Goal: Task Accomplishment & Management: Use online tool/utility

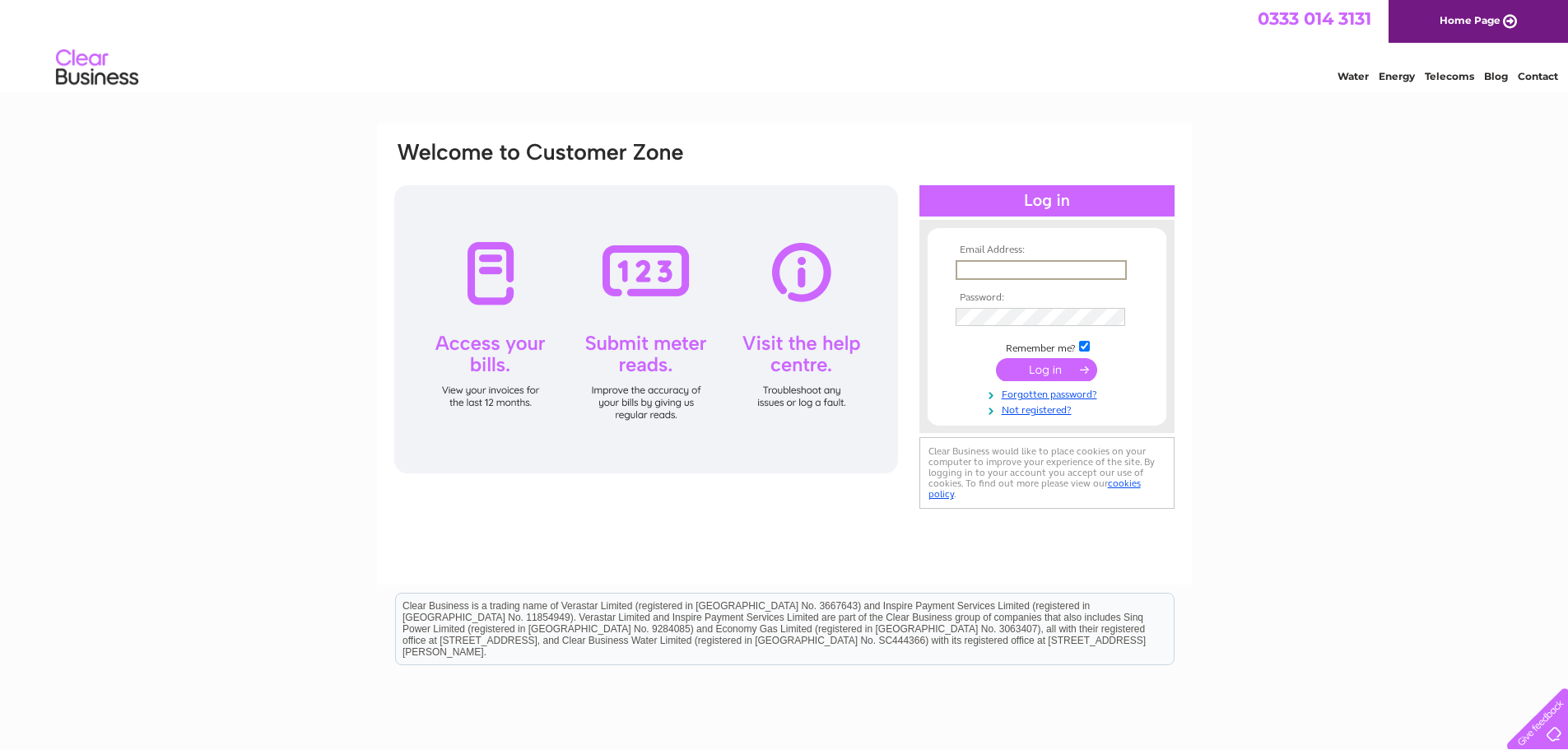
click at [991, 265] on input "text" at bounding box center [1041, 270] width 171 height 20
type input "sheila.donald@btinternet.com"
click at [996, 358] on input "submit" at bounding box center [1046, 369] width 101 height 23
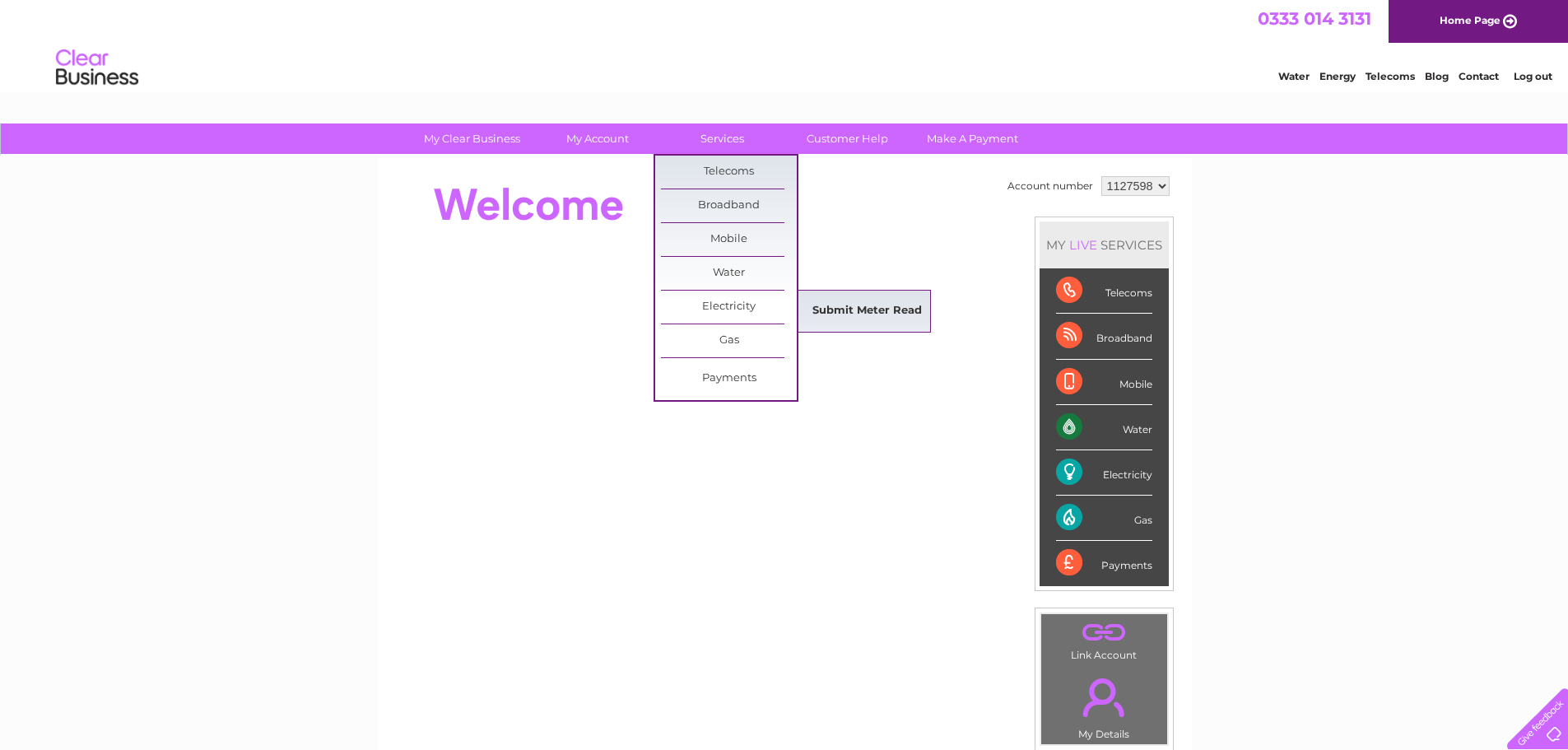
click at [849, 306] on link "Submit Meter Read" at bounding box center [867, 311] width 136 height 33
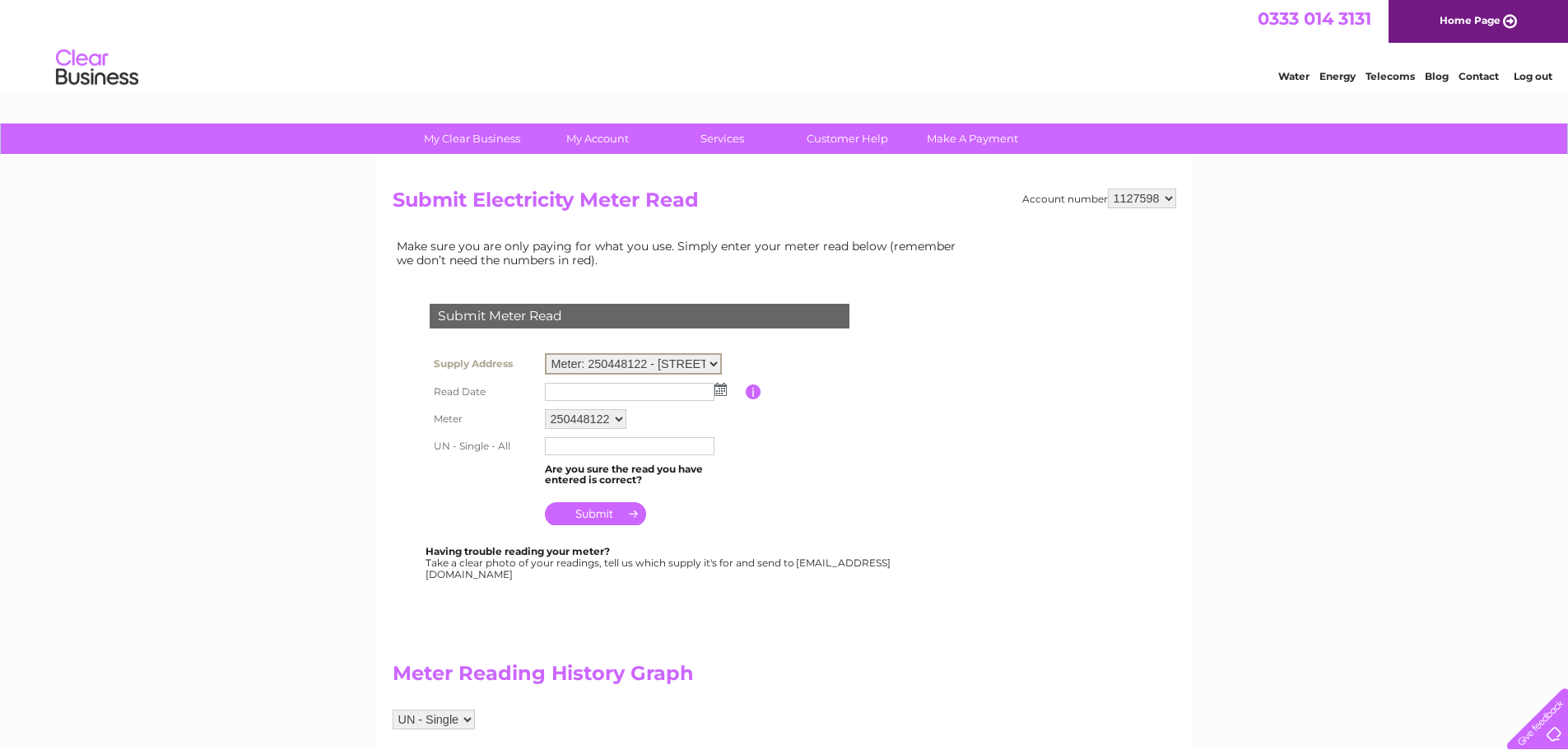
click at [717, 363] on select "Meter: 250448122 - 43 High Street, Inverurie, Aberdeenshire, AB51 3QA" at bounding box center [633, 363] width 177 height 21
click at [719, 394] on td at bounding box center [643, 390] width 205 height 27
click at [722, 387] on img at bounding box center [720, 387] width 12 height 13
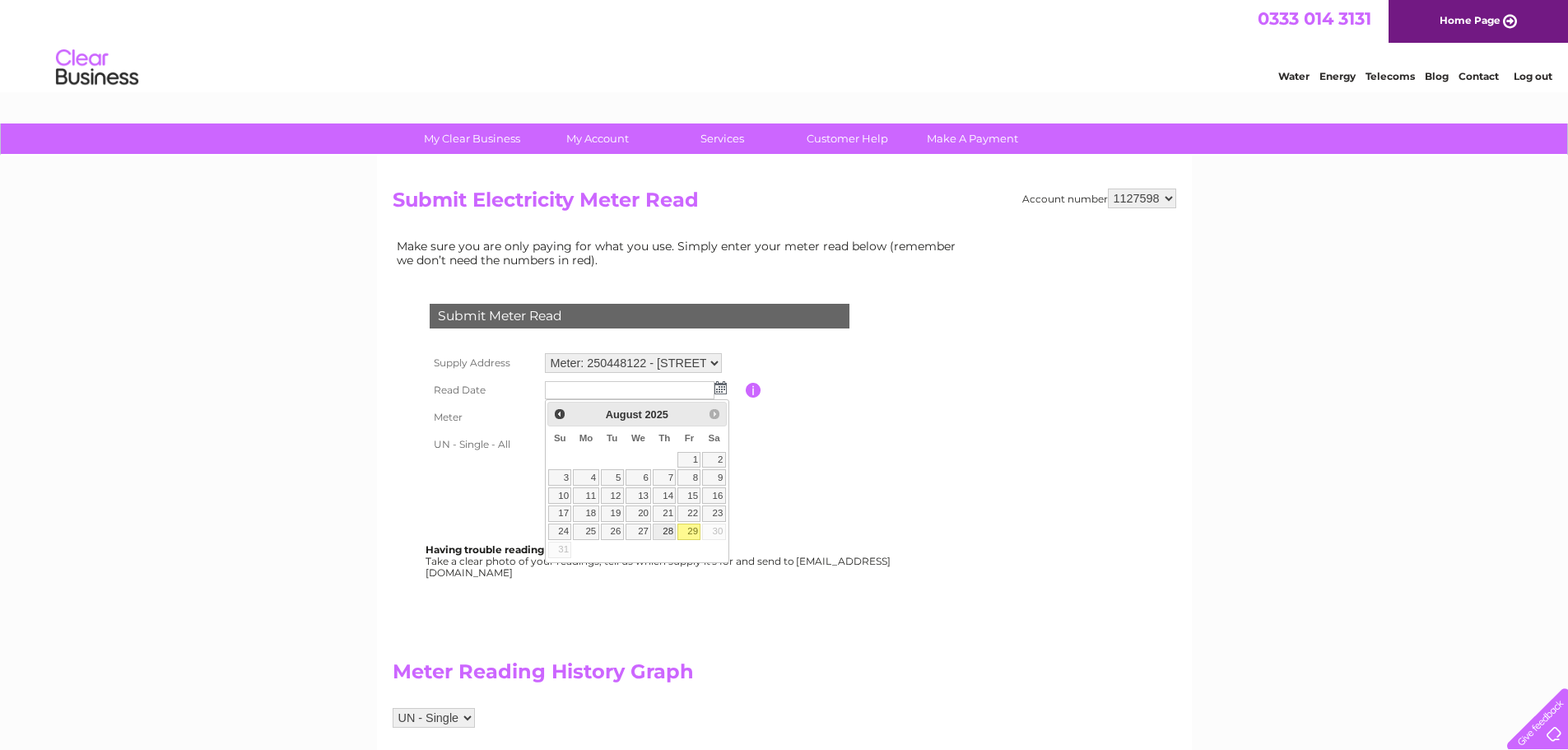
click at [670, 531] on link "28" at bounding box center [664, 531] width 23 height 16
type input "[DATE]"
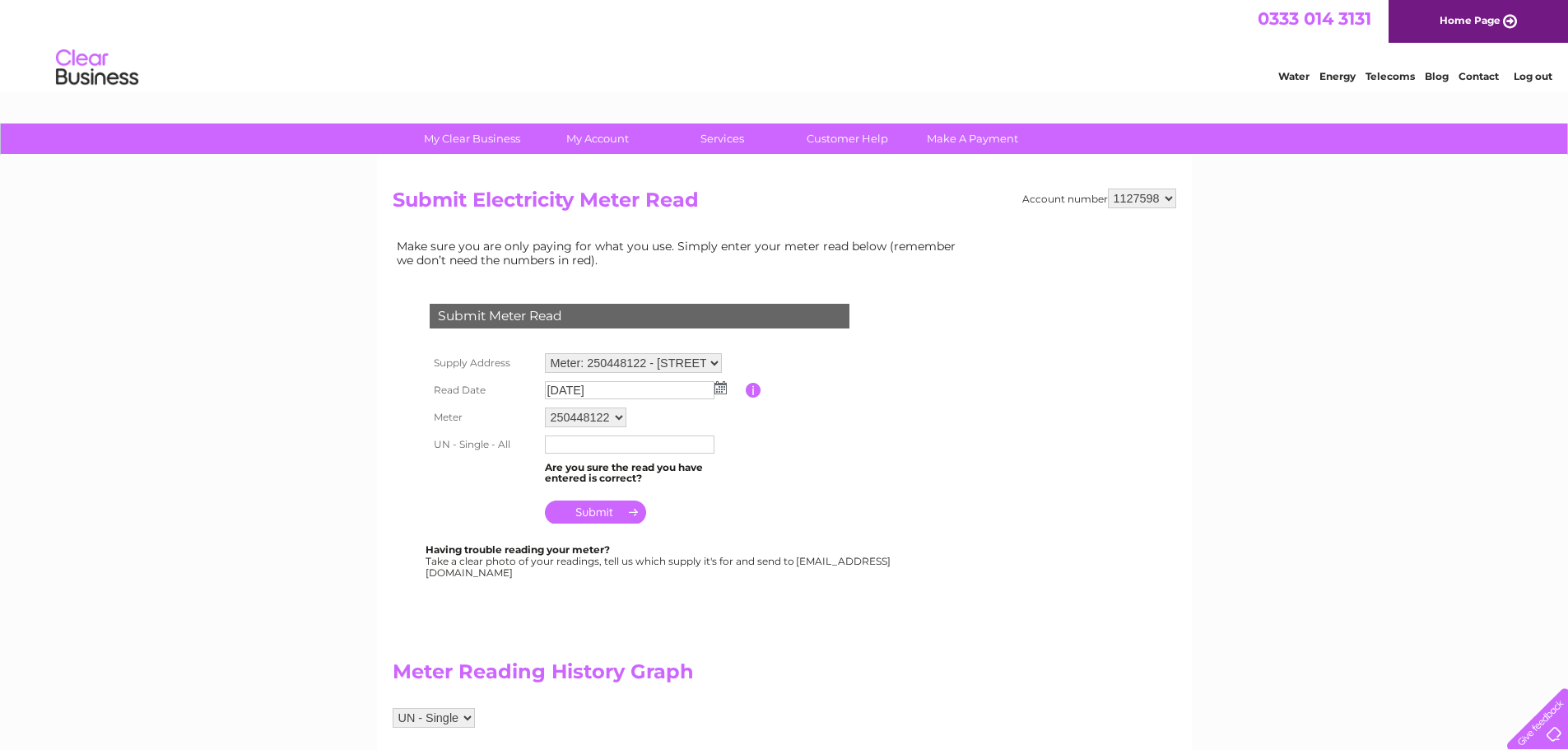
click at [596, 449] on input "text" at bounding box center [629, 444] width 170 height 18
type input "32262"
click at [777, 509] on table "Supply Address Meter: 250448122 - 43 High Street, Inverurie, Aberdeenshire, AB5…" at bounding box center [659, 439] width 468 height 181
click at [564, 509] on input "submit" at bounding box center [595, 511] width 101 height 23
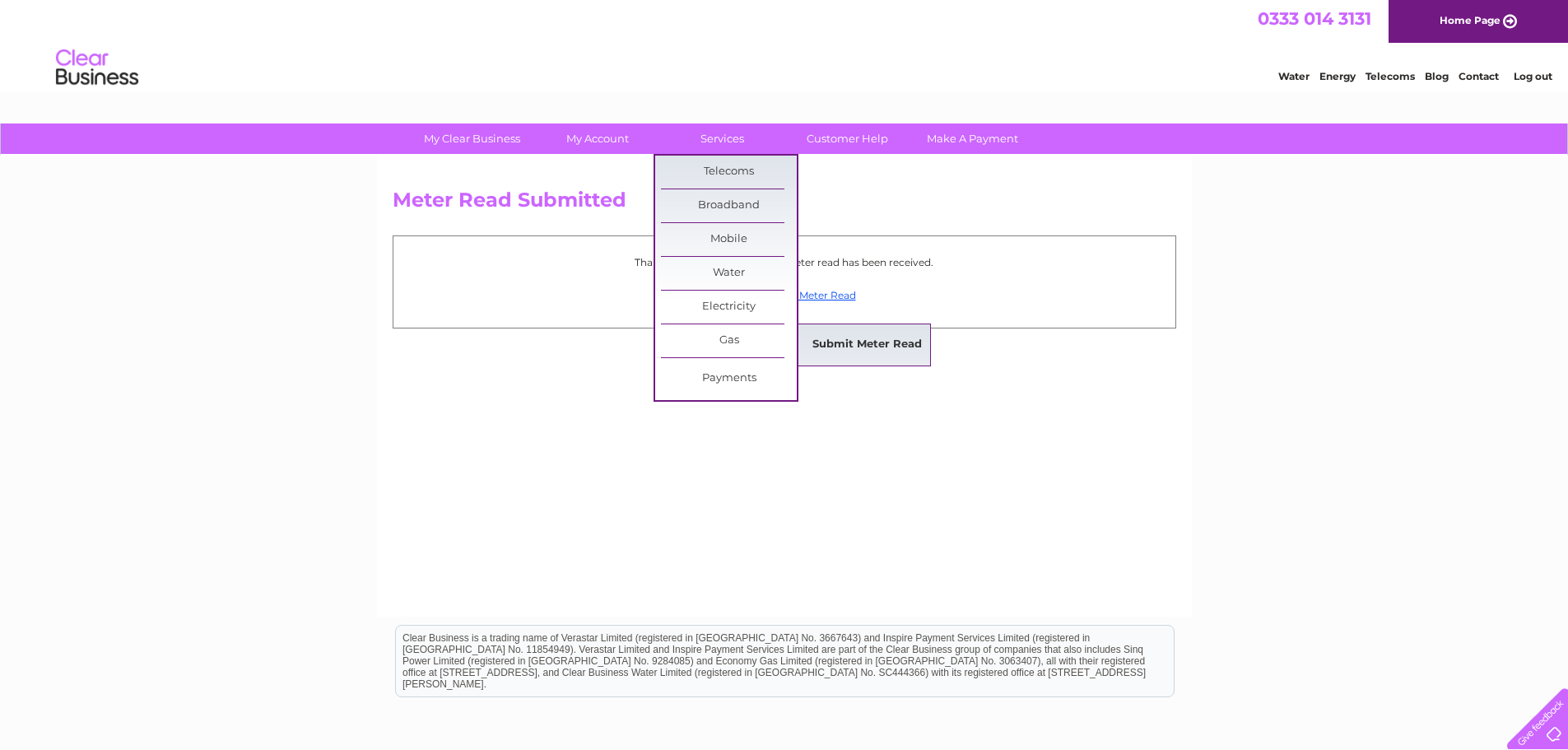
click at [873, 337] on link "Submit Meter Read" at bounding box center [867, 345] width 136 height 33
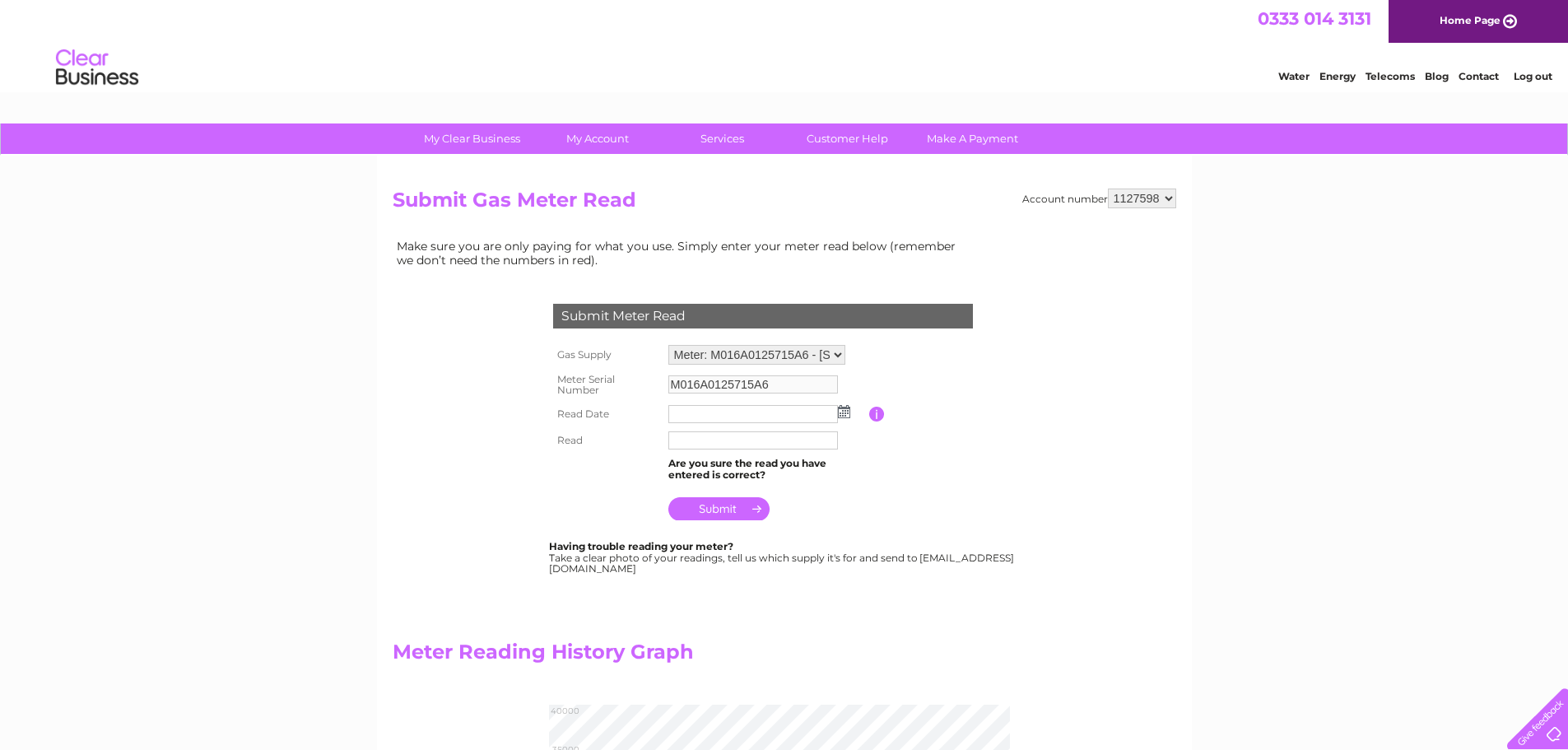
click at [844, 415] on img at bounding box center [844, 411] width 12 height 13
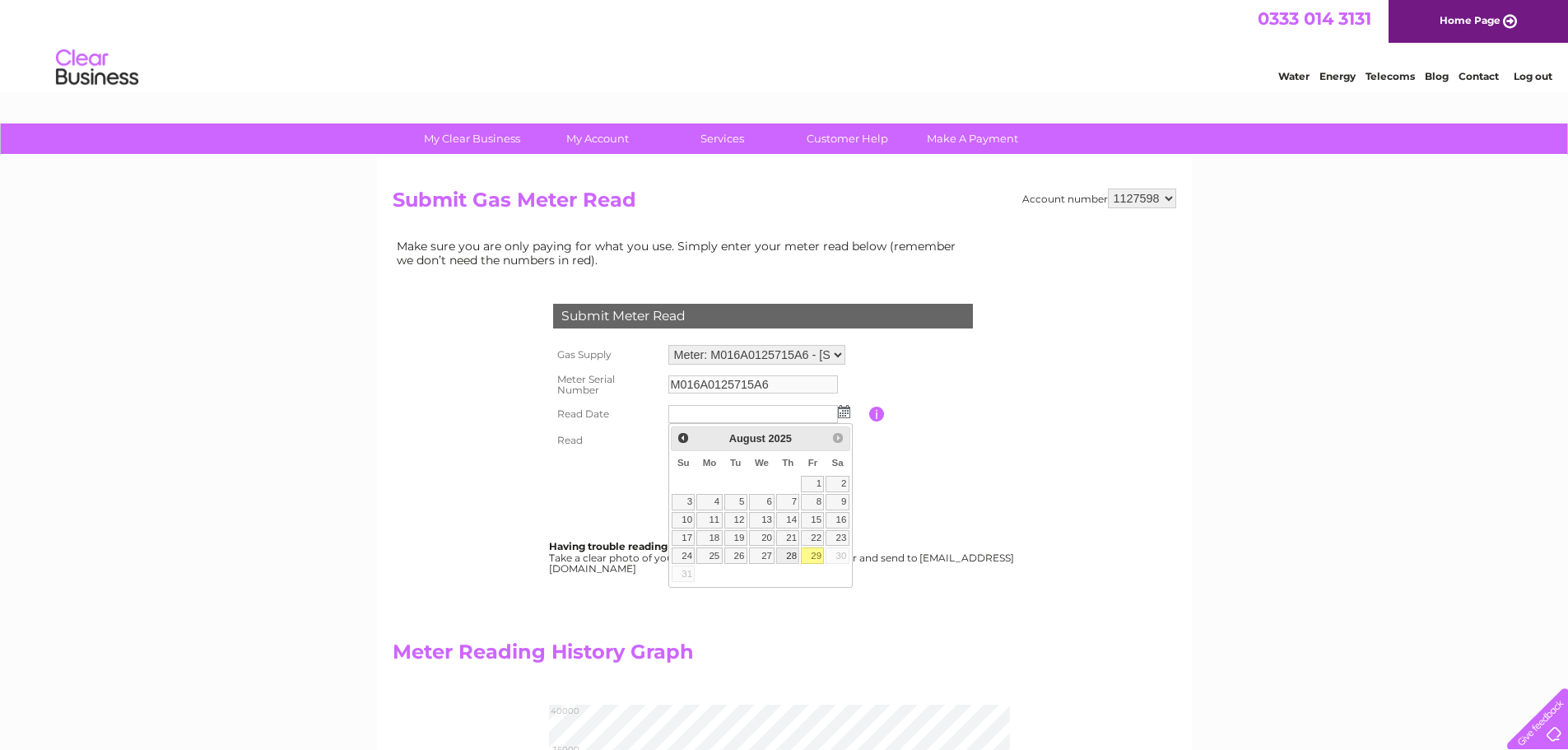
click at [789, 553] on link "28" at bounding box center [788, 555] width 23 height 16
type input "[DATE]"
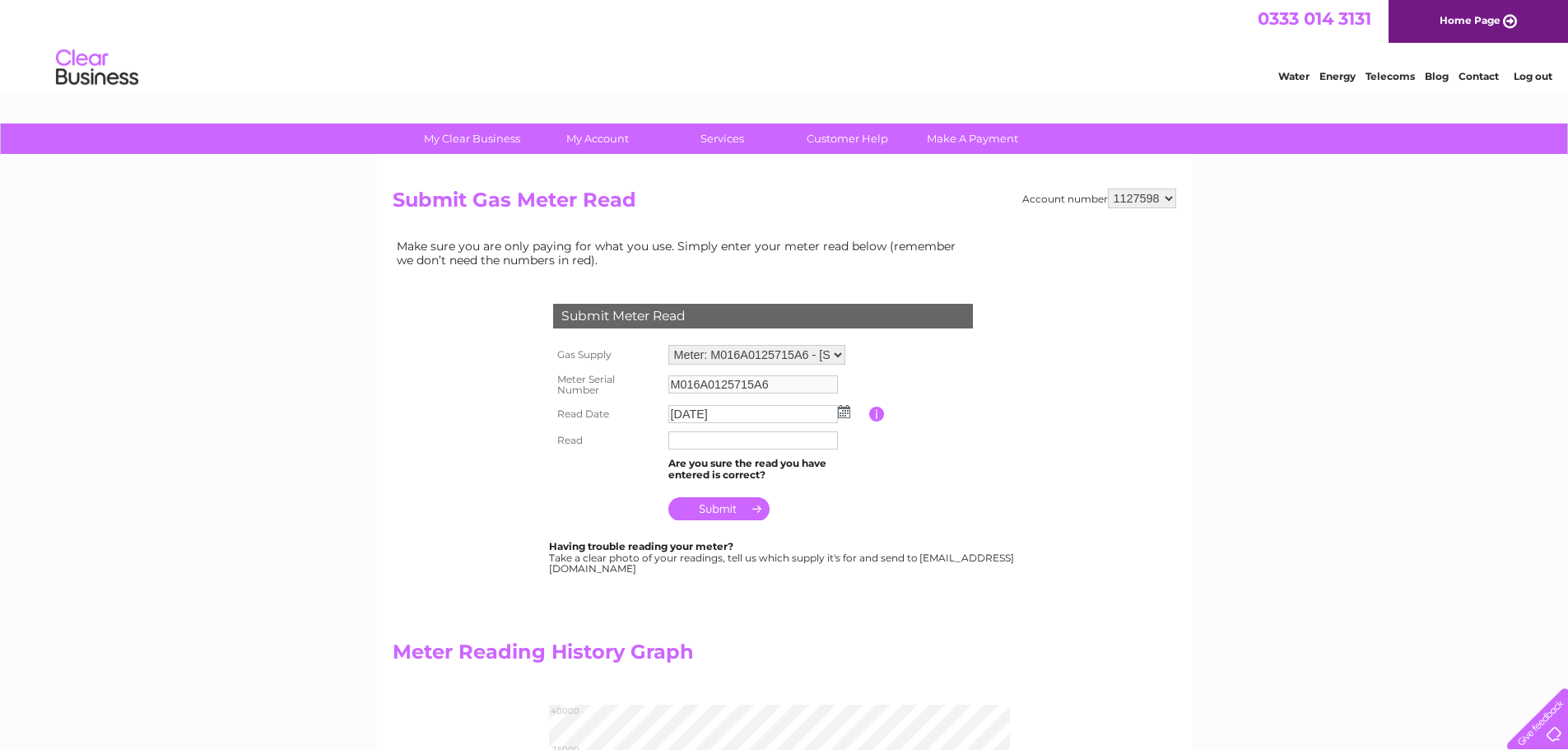
click at [679, 442] on input "text" at bounding box center [754, 440] width 170 height 18
type input "35465"
click at [735, 505] on input "submit" at bounding box center [719, 509] width 101 height 23
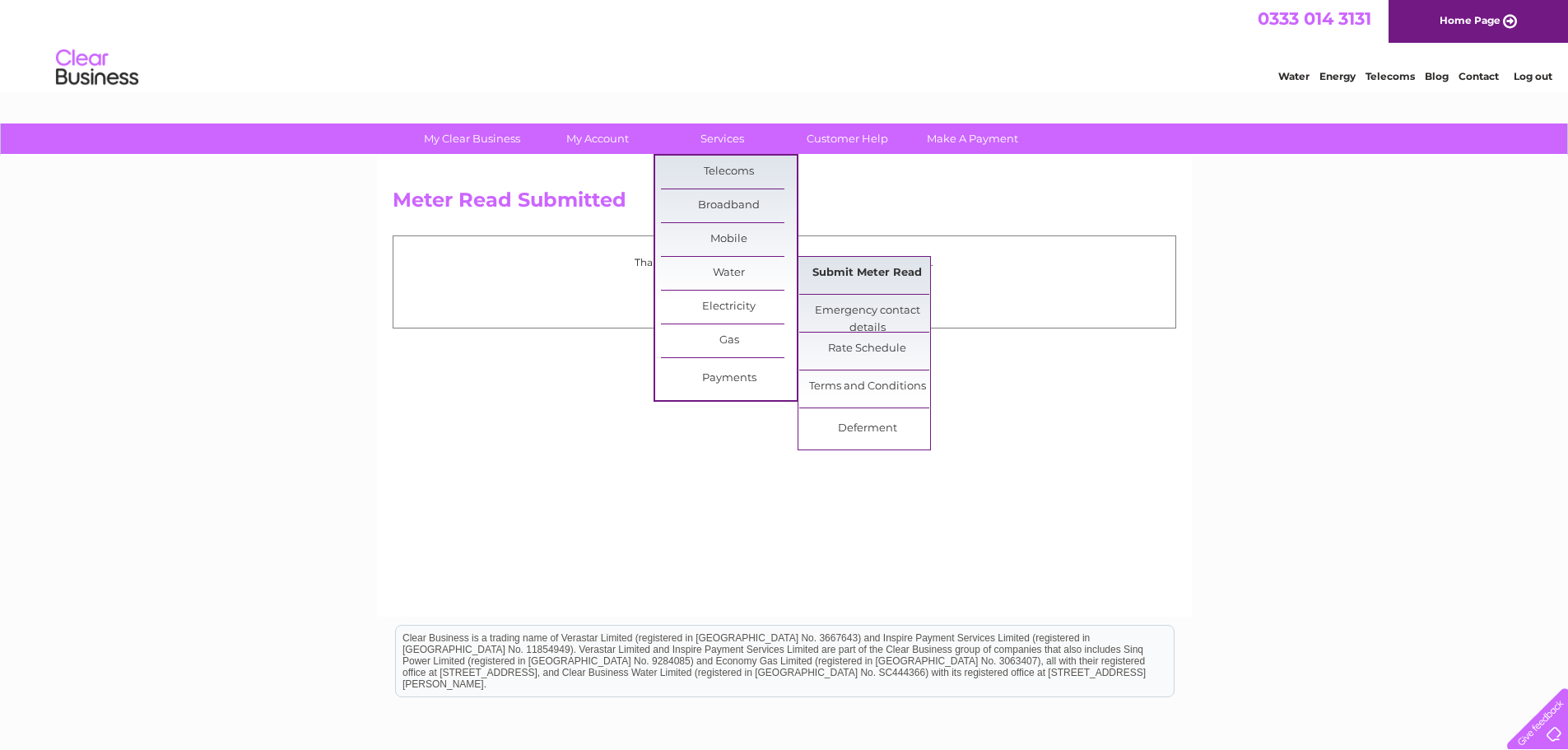
click at [892, 270] on link "Submit Meter Read" at bounding box center [867, 273] width 136 height 33
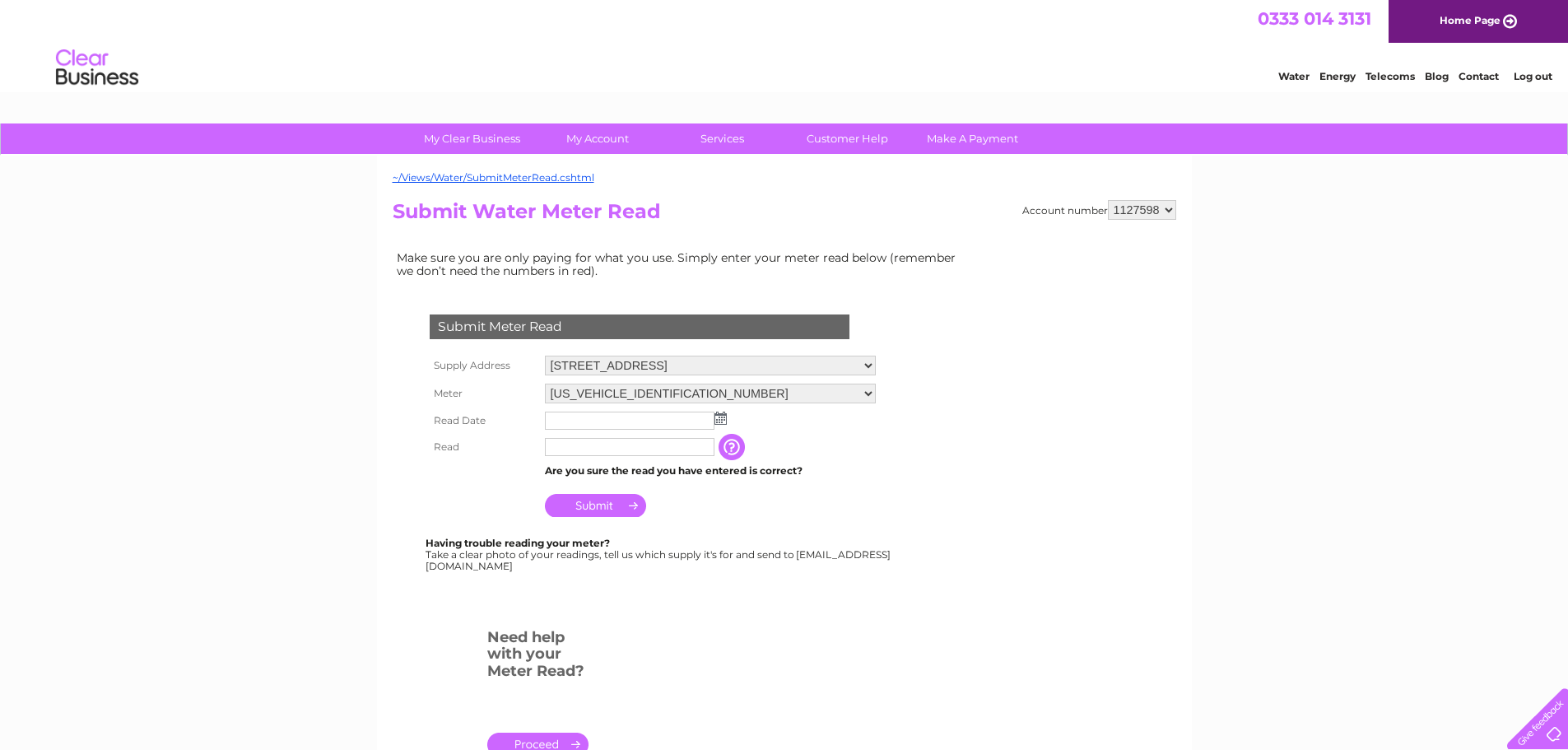
click at [718, 419] on img at bounding box center [720, 418] width 12 height 13
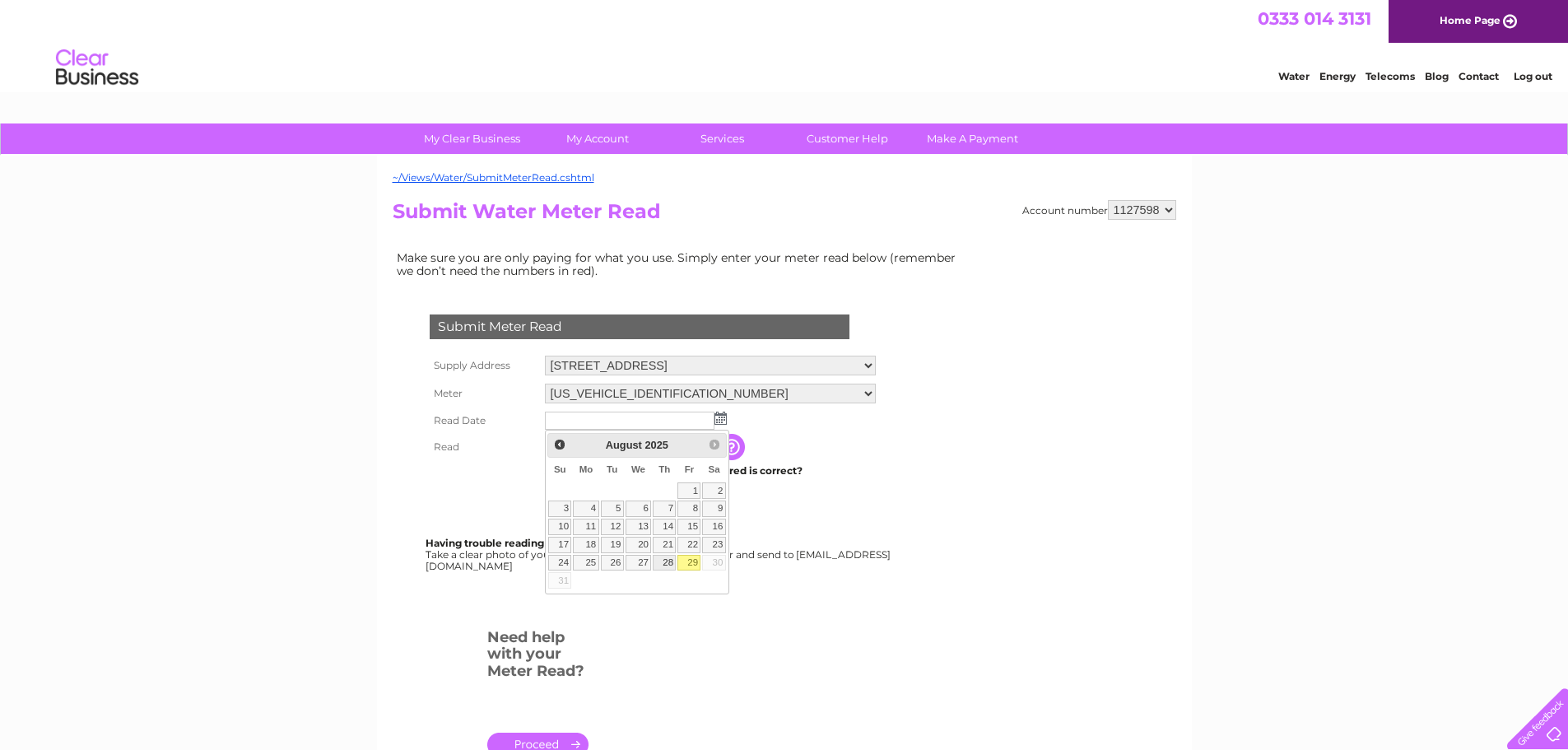
click at [668, 559] on link "28" at bounding box center [664, 562] width 23 height 16
type input "2025/08/28"
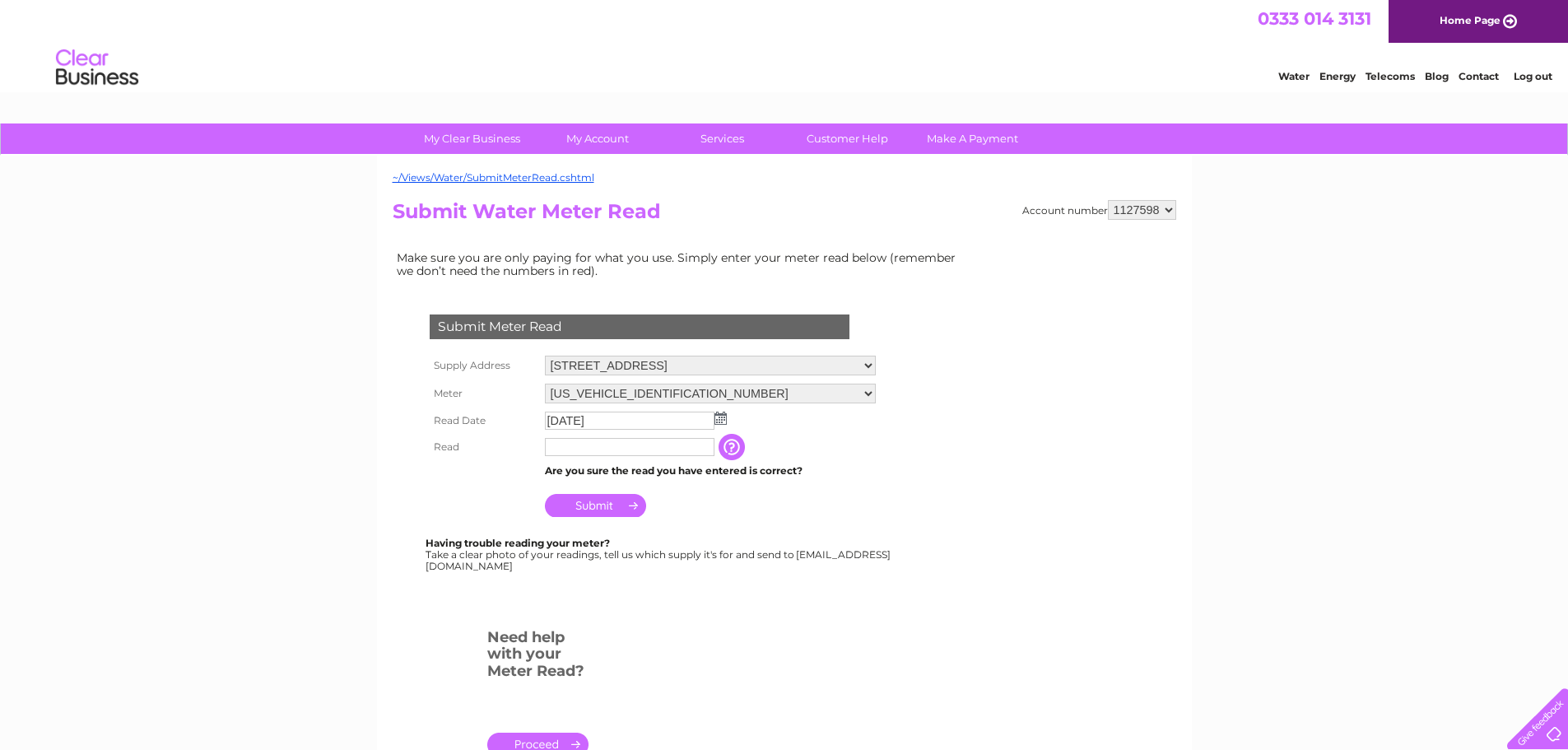
click at [579, 444] on input "text" at bounding box center [629, 446] width 170 height 18
type input "2326"
click at [607, 509] on input "Submit" at bounding box center [595, 507] width 101 height 23
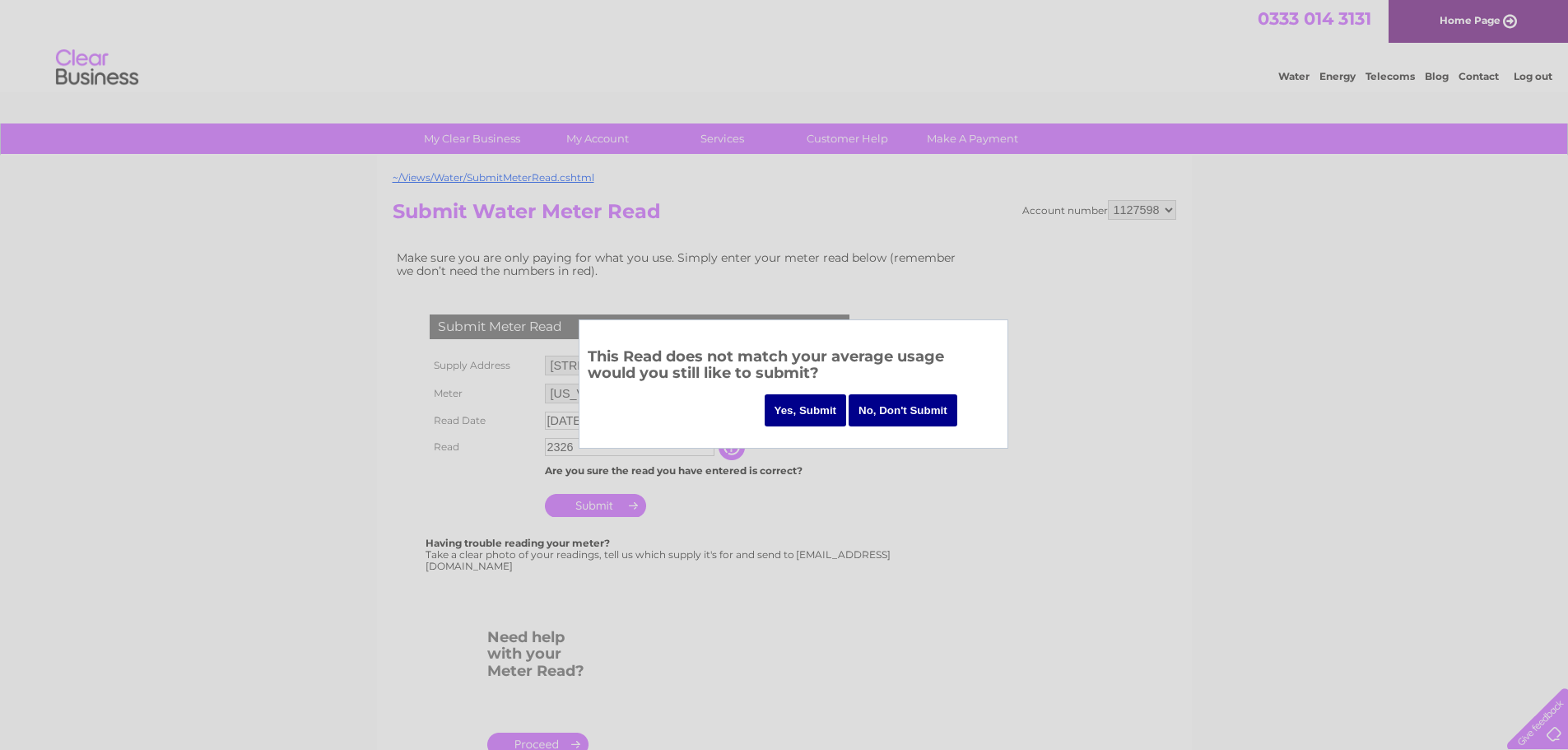
click at [798, 411] on input "Yes, Submit" at bounding box center [806, 409] width 82 height 32
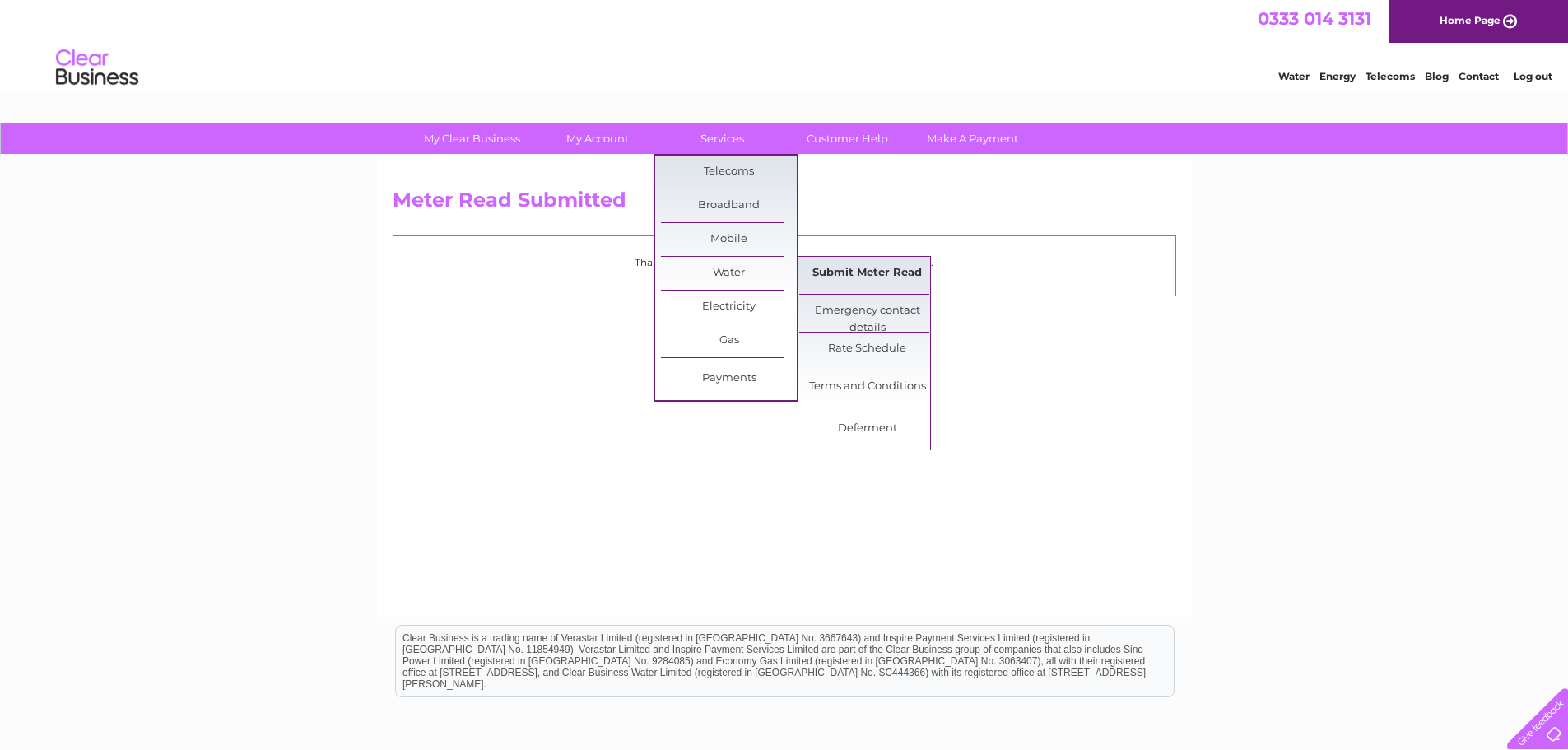
click at [868, 276] on link "Submit Meter Read" at bounding box center [867, 273] width 136 height 33
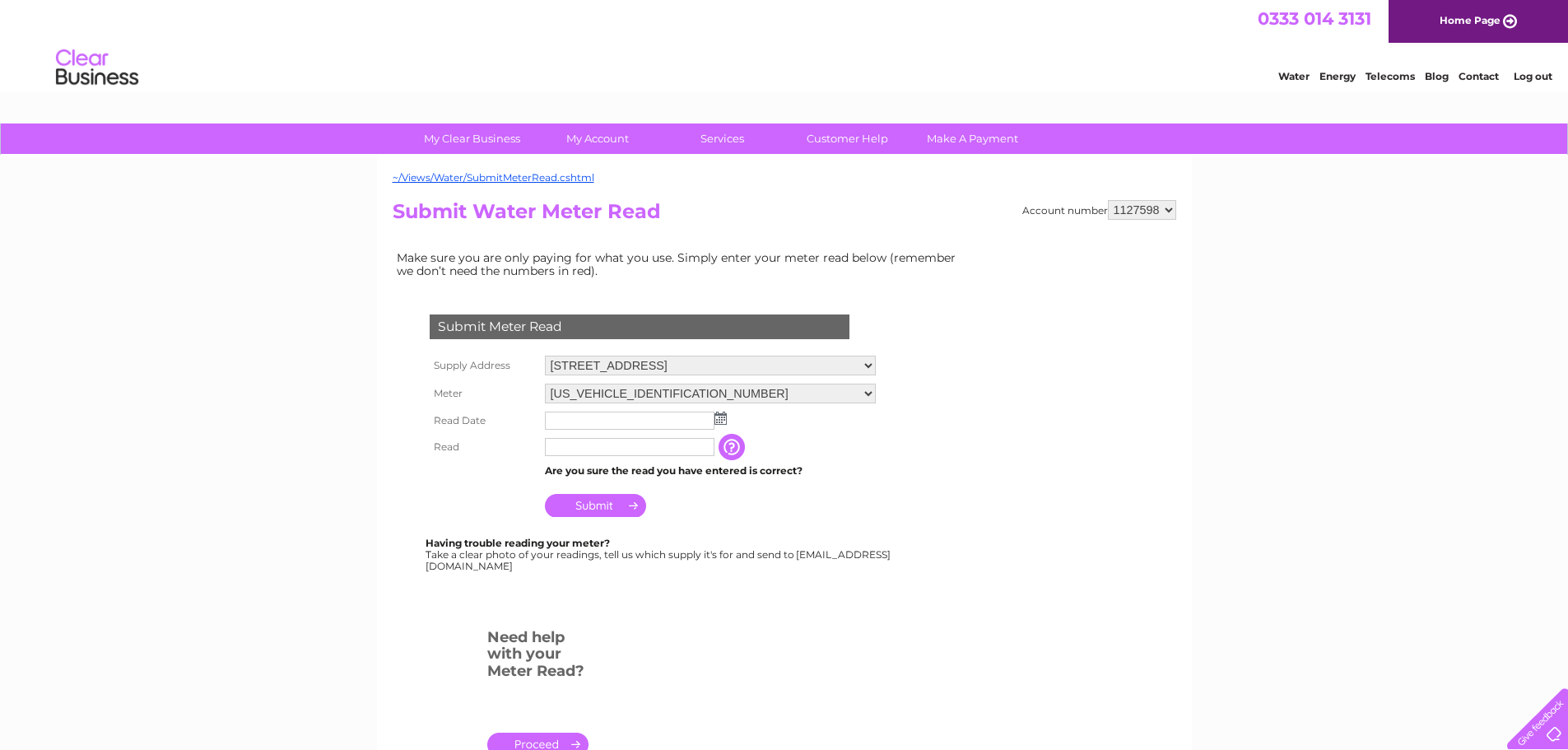
click at [719, 415] on img at bounding box center [720, 418] width 12 height 13
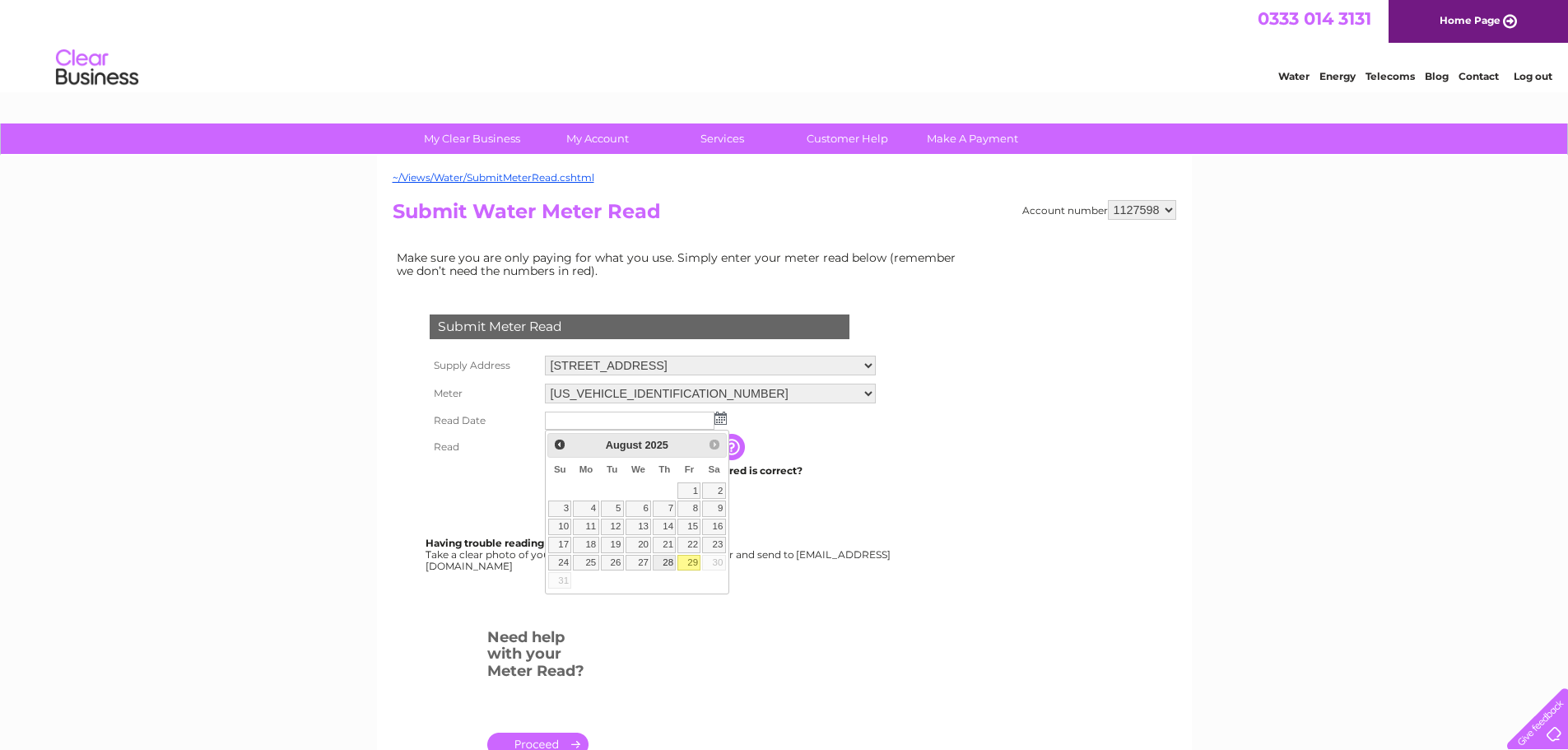
click at [669, 561] on link "28" at bounding box center [664, 562] width 23 height 16
type input "[DATE]"
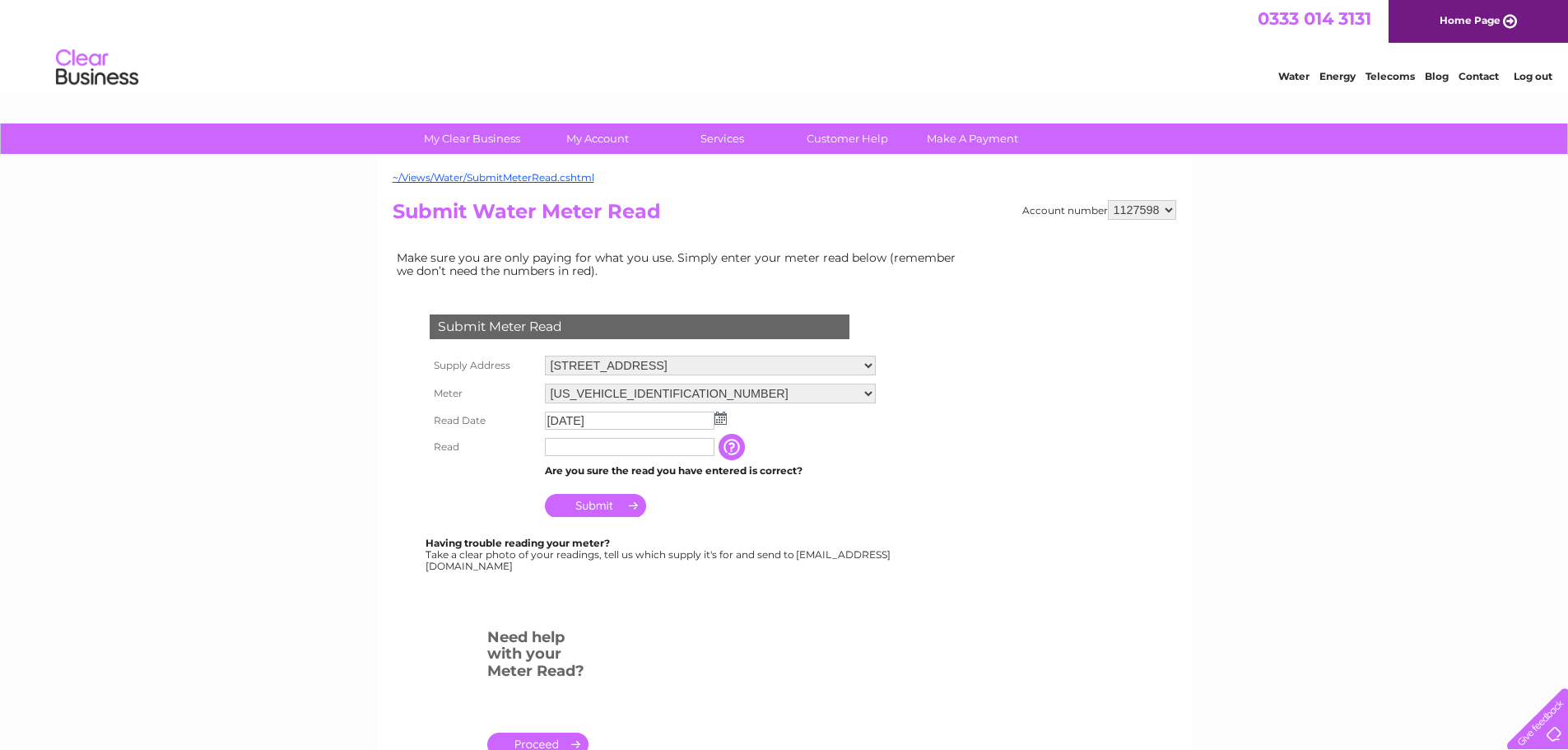
click at [597, 453] on input "text" at bounding box center [629, 446] width 170 height 18
type input "0"
type input "0137"
click at [581, 504] on input "Submit" at bounding box center [595, 507] width 101 height 23
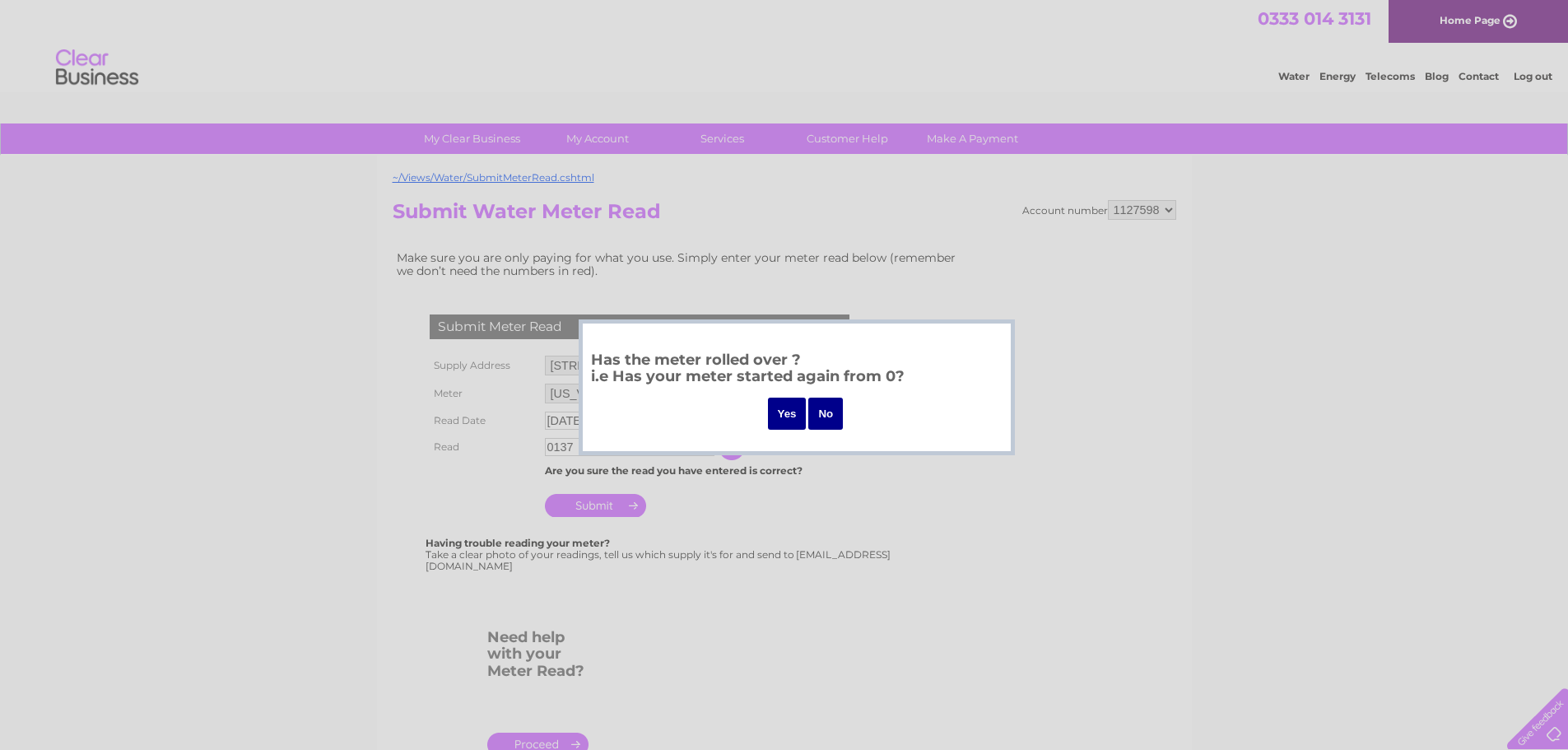
click at [821, 413] on input "No" at bounding box center [826, 413] width 34 height 32
